Goal: Task Accomplishment & Management: Complete application form

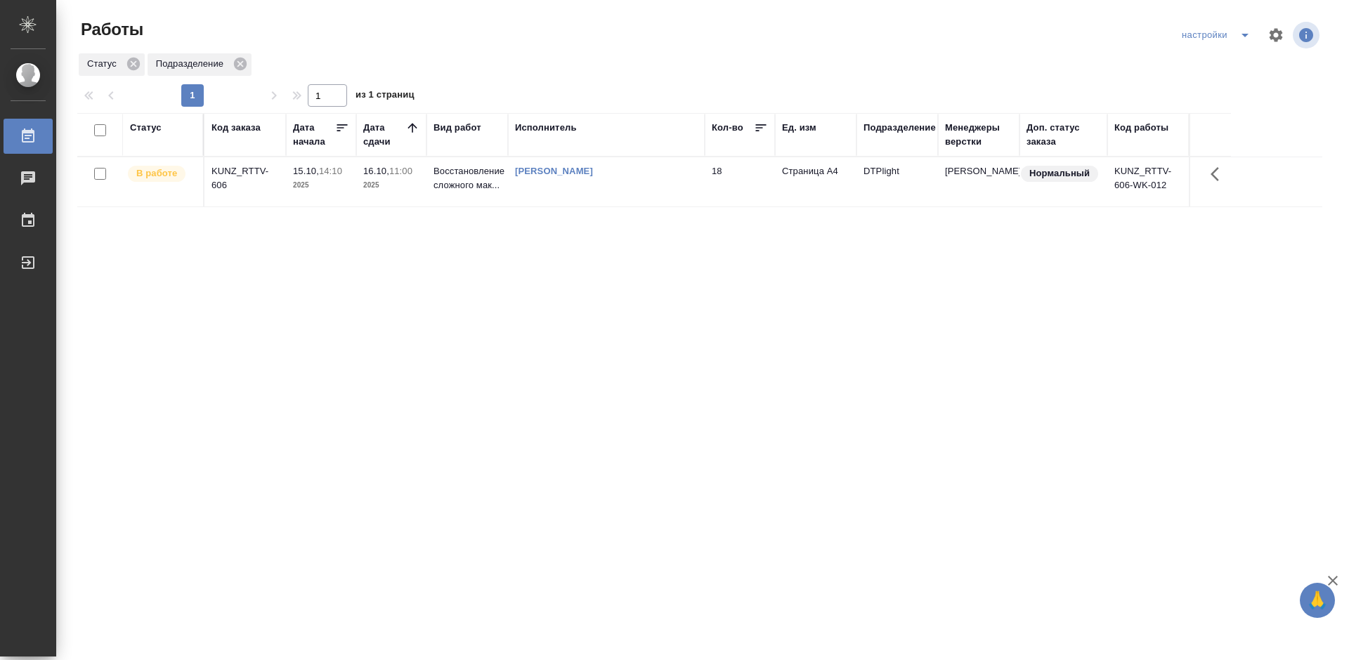
click at [227, 171] on div "KUNZ_RTTV-606" at bounding box center [244, 178] width 67 height 28
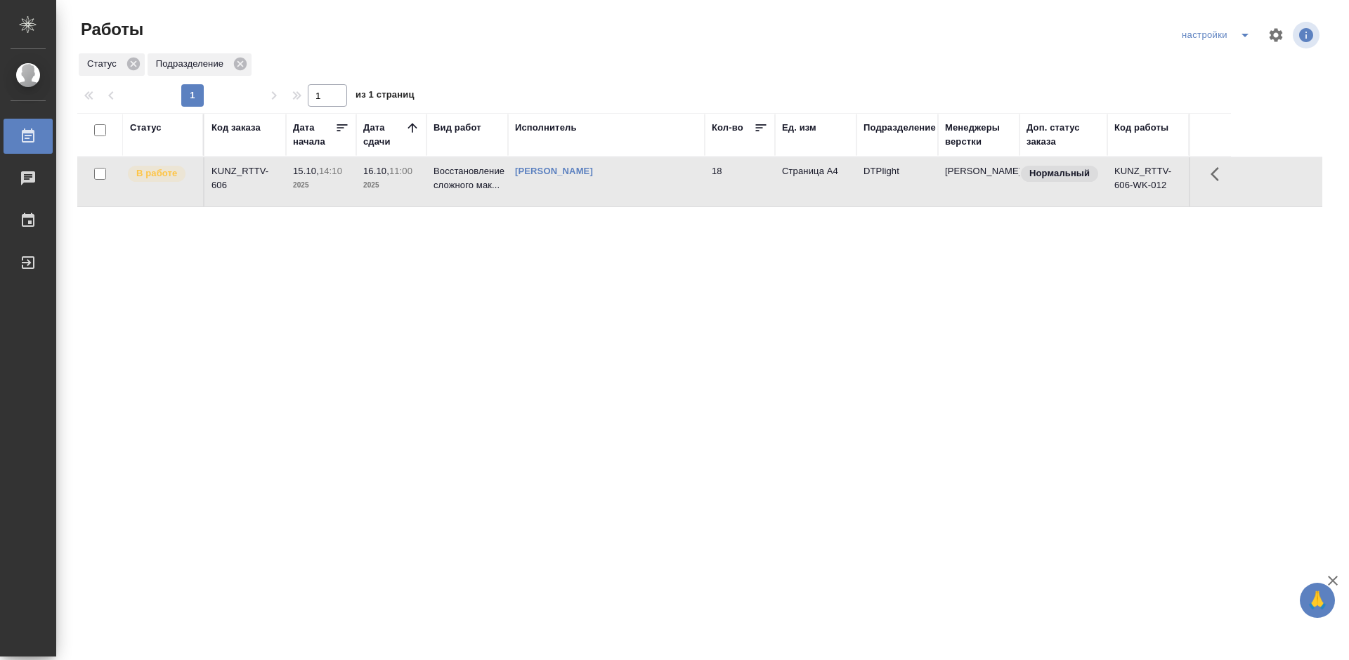
click at [227, 171] on div "KUNZ_RTTV-606" at bounding box center [244, 178] width 67 height 28
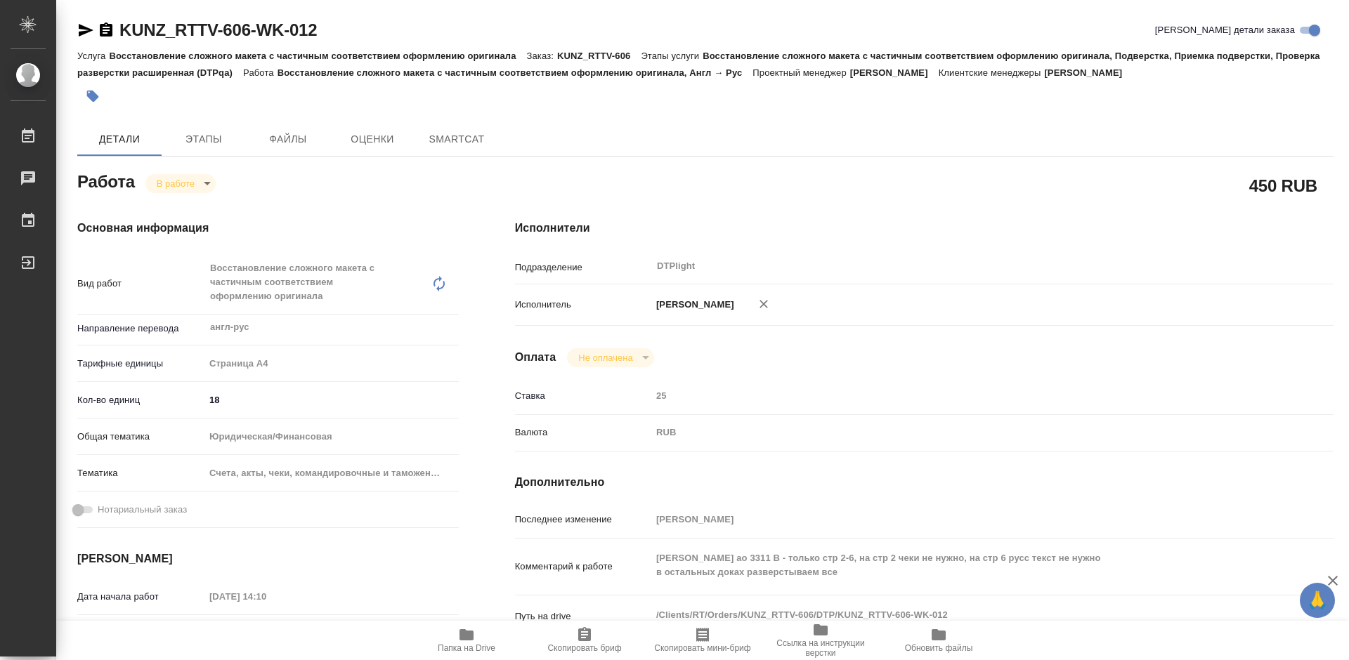
type textarea "x"
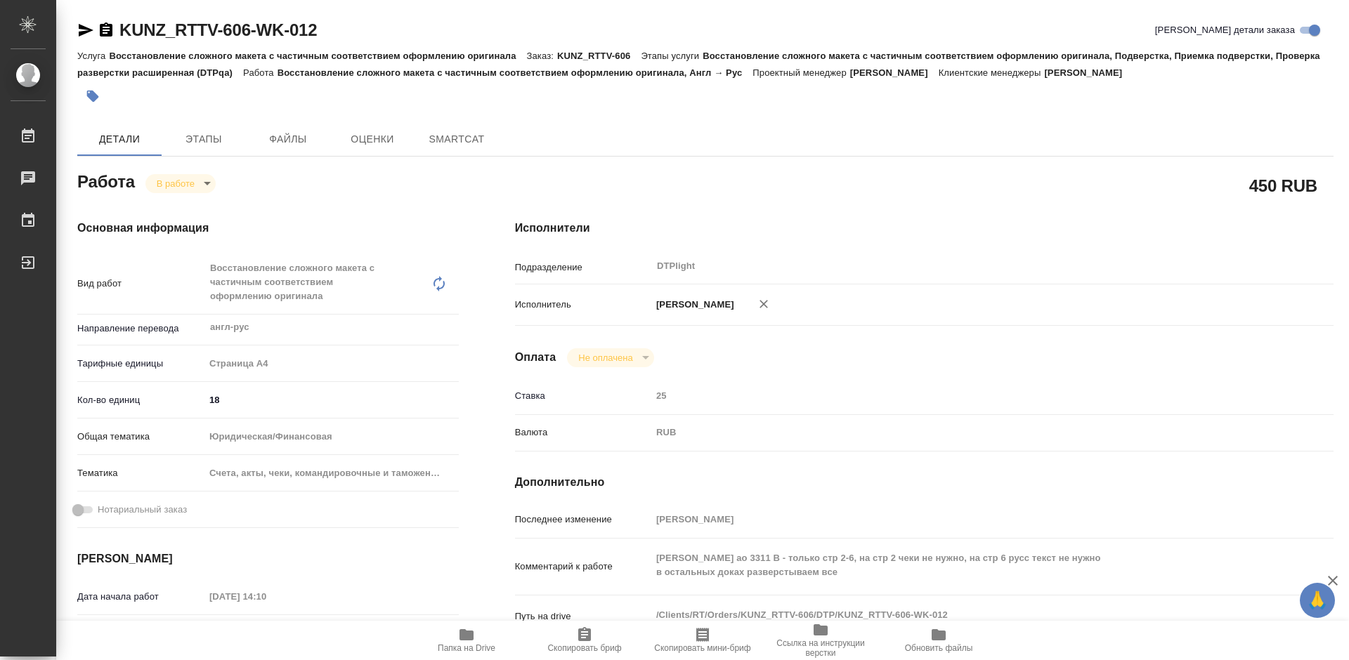
type textarea "x"
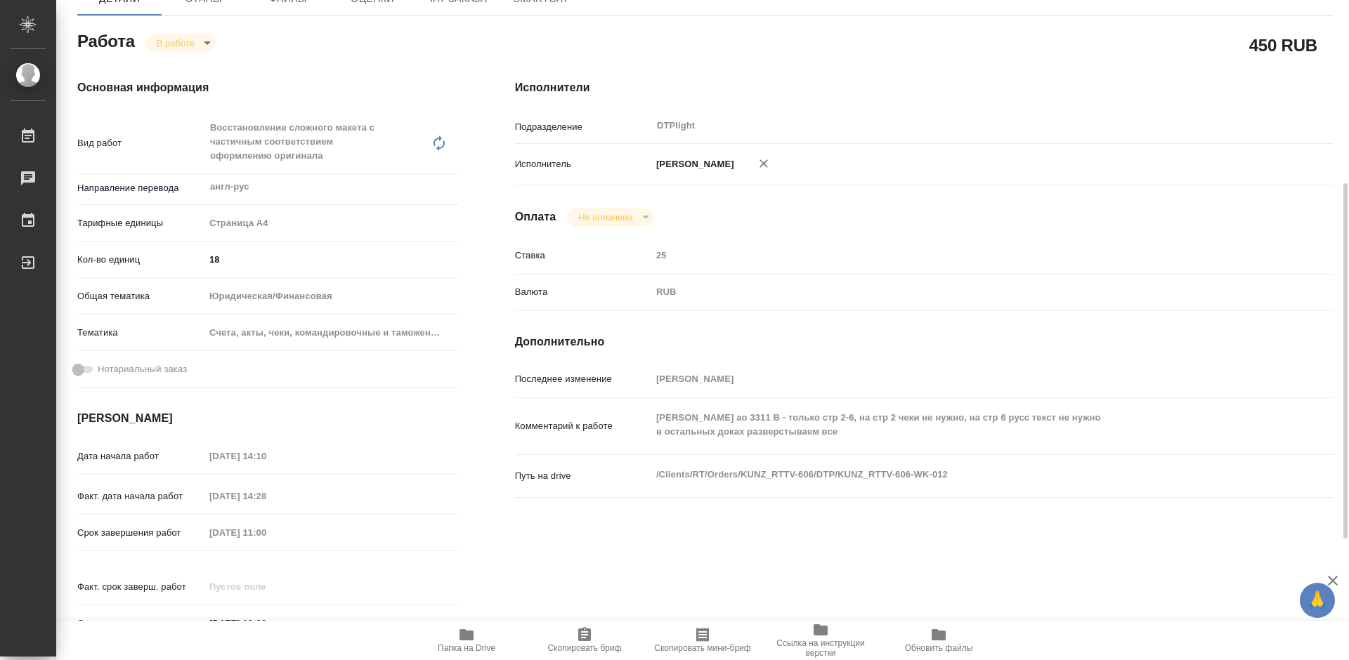
scroll to position [211, 0]
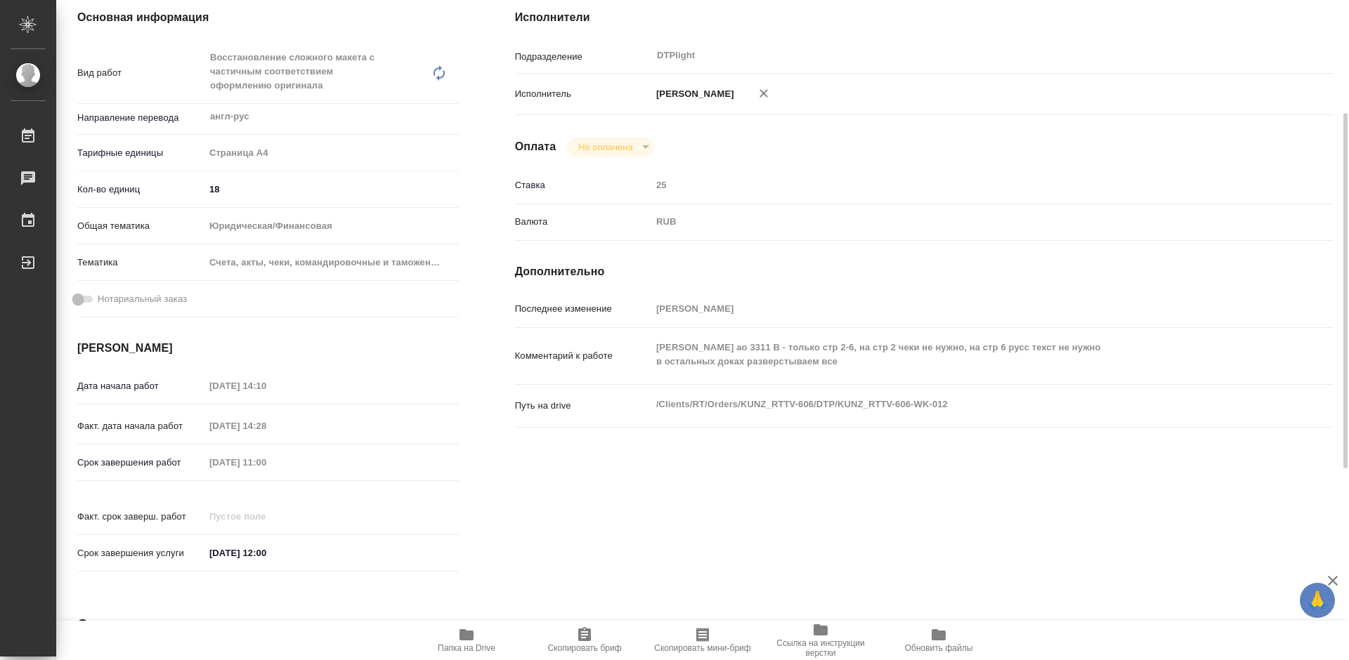
type textarea "x"
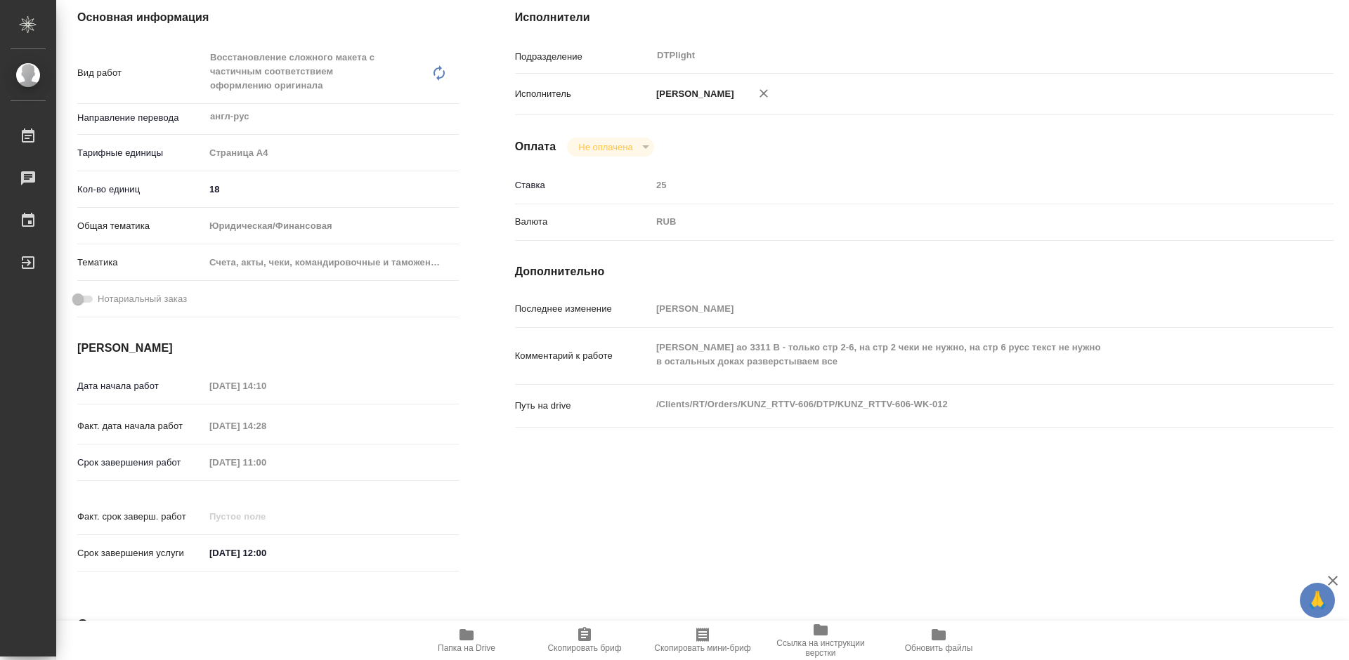
type textarea "x"
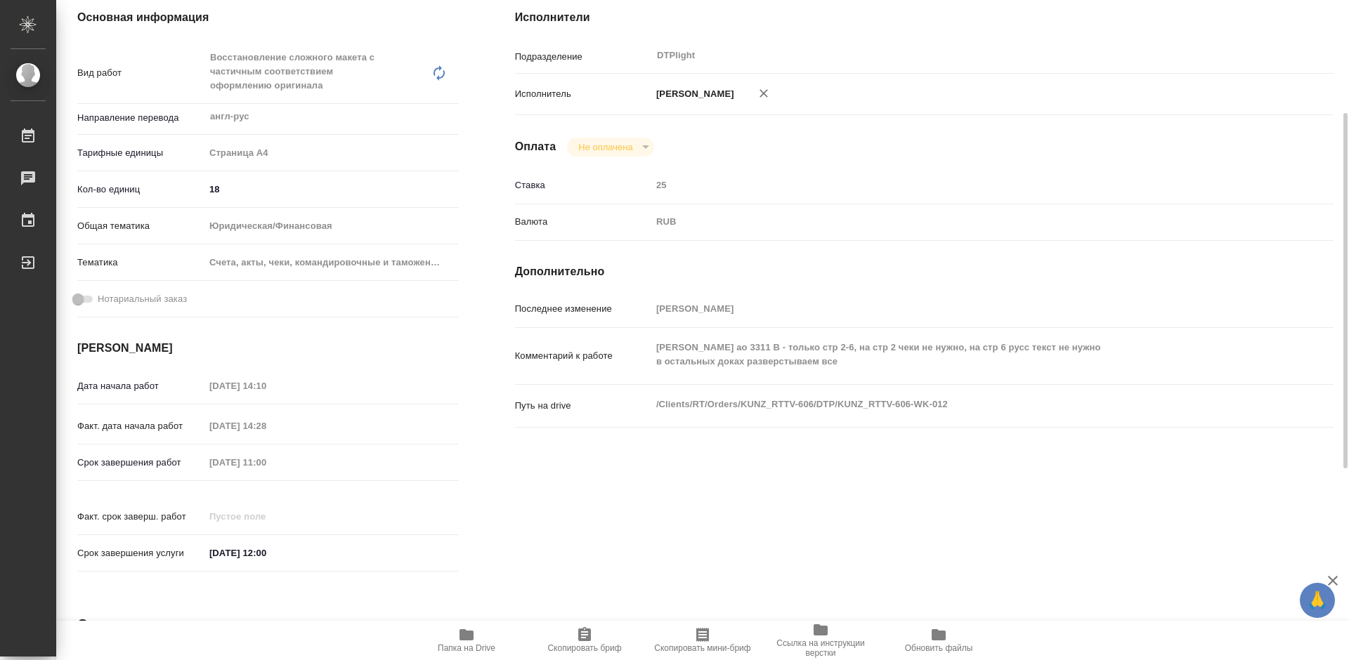
scroll to position [281, 0]
